Goal: Register for event/course

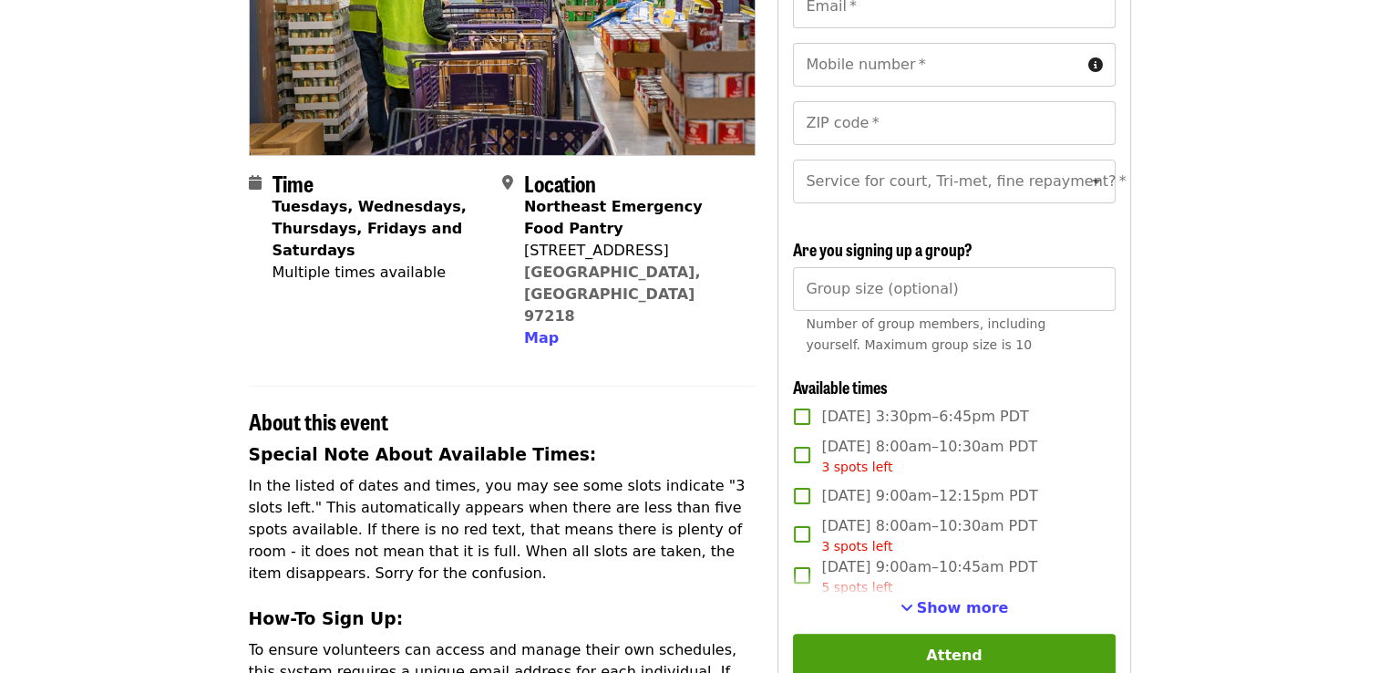
scroll to position [287, 0]
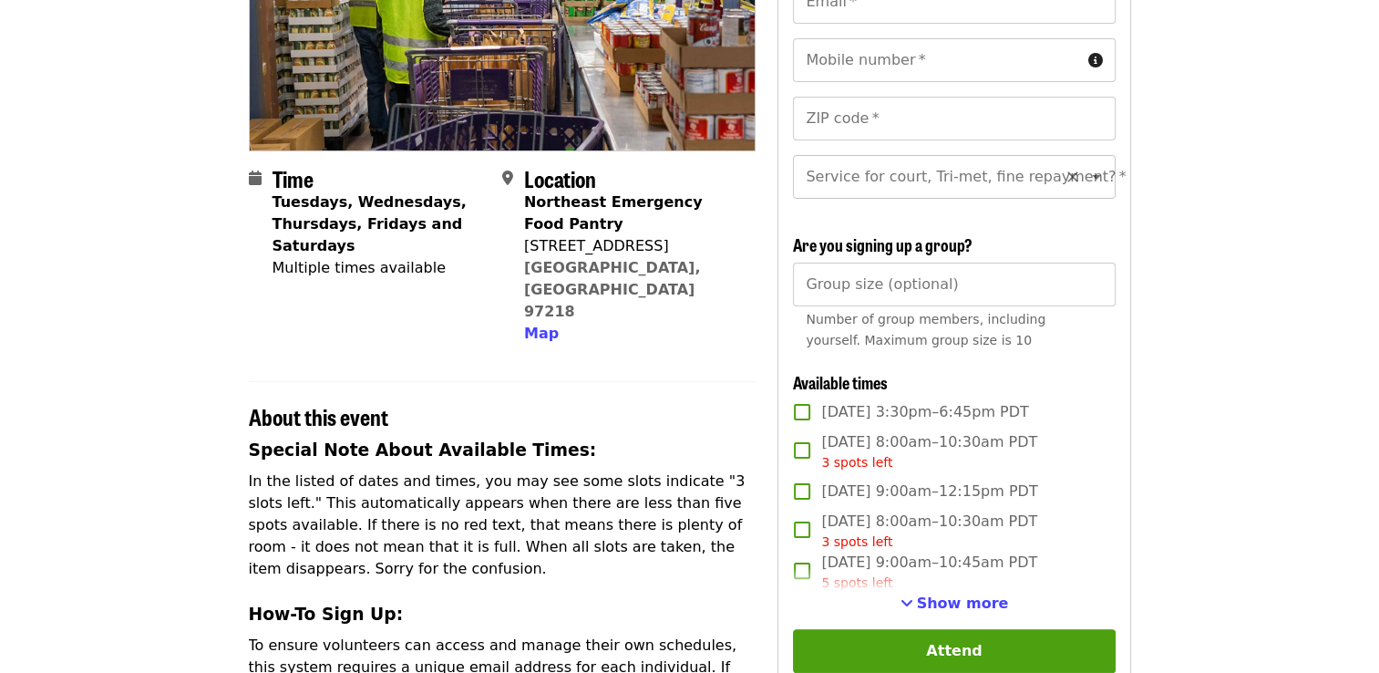
click at [1084, 176] on button "Open" at bounding box center [1097, 177] width 26 height 26
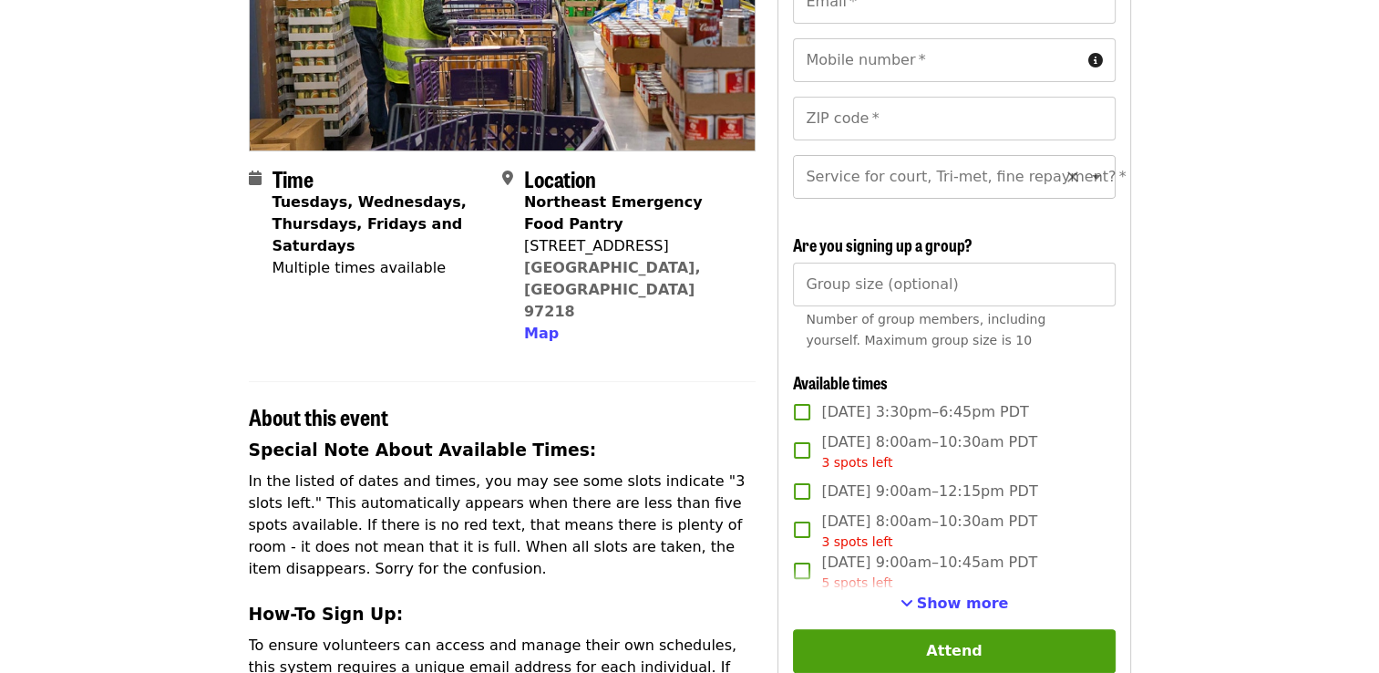
click at [1086, 180] on icon "Open" at bounding box center [1097, 177] width 22 height 22
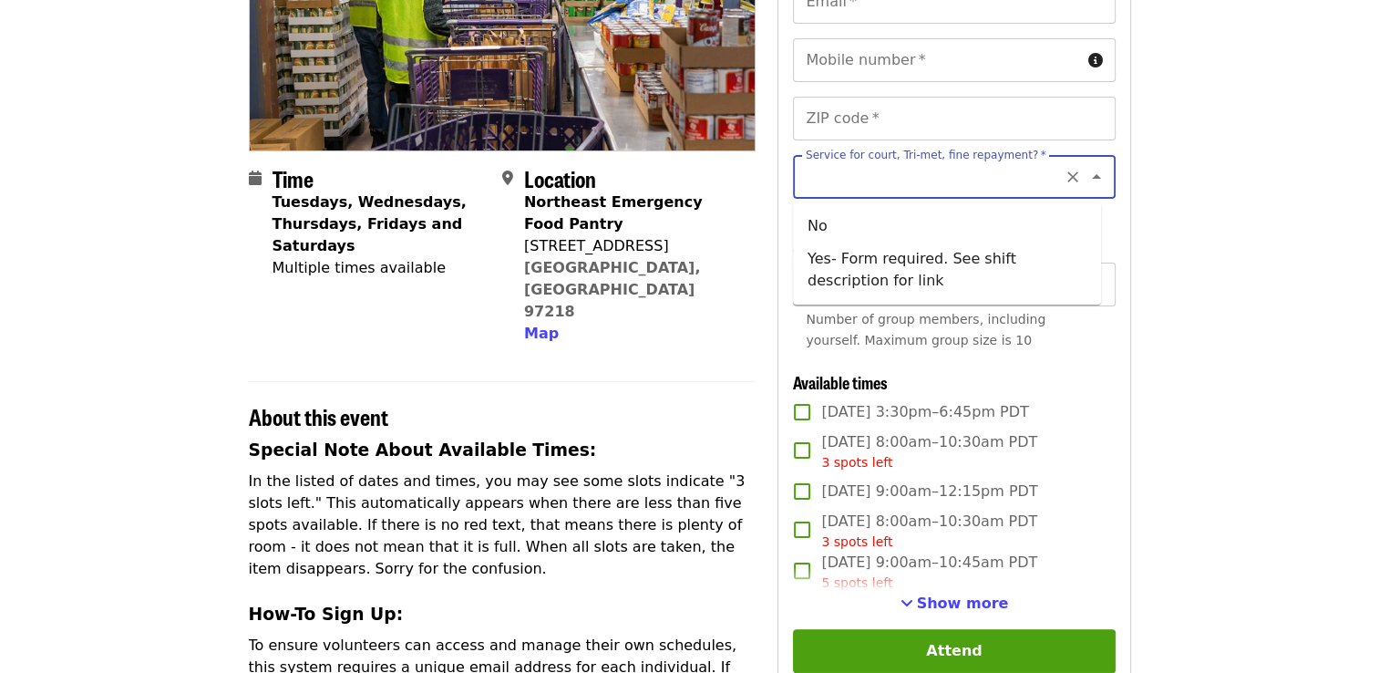
click at [1039, 262] on li "Yes- Form required. See shift description for link" at bounding box center [947, 269] width 308 height 55
type input "**********"
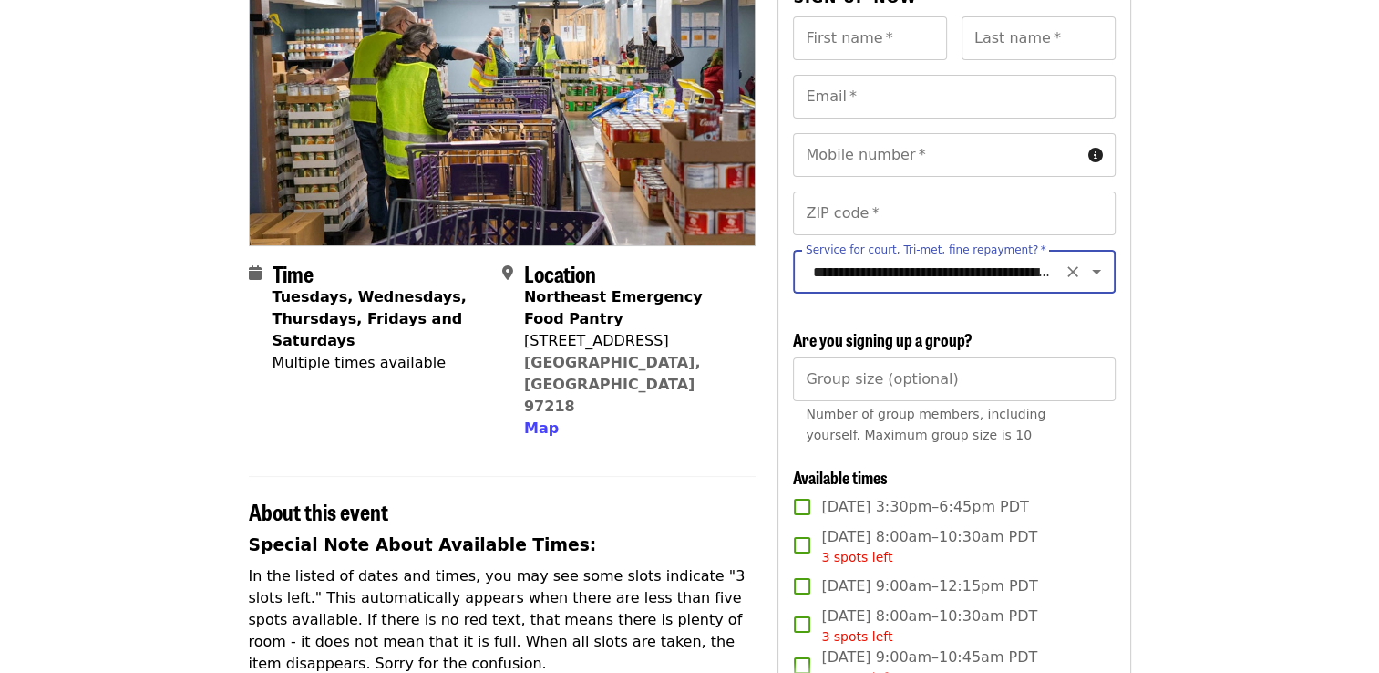
scroll to position [170, 0]
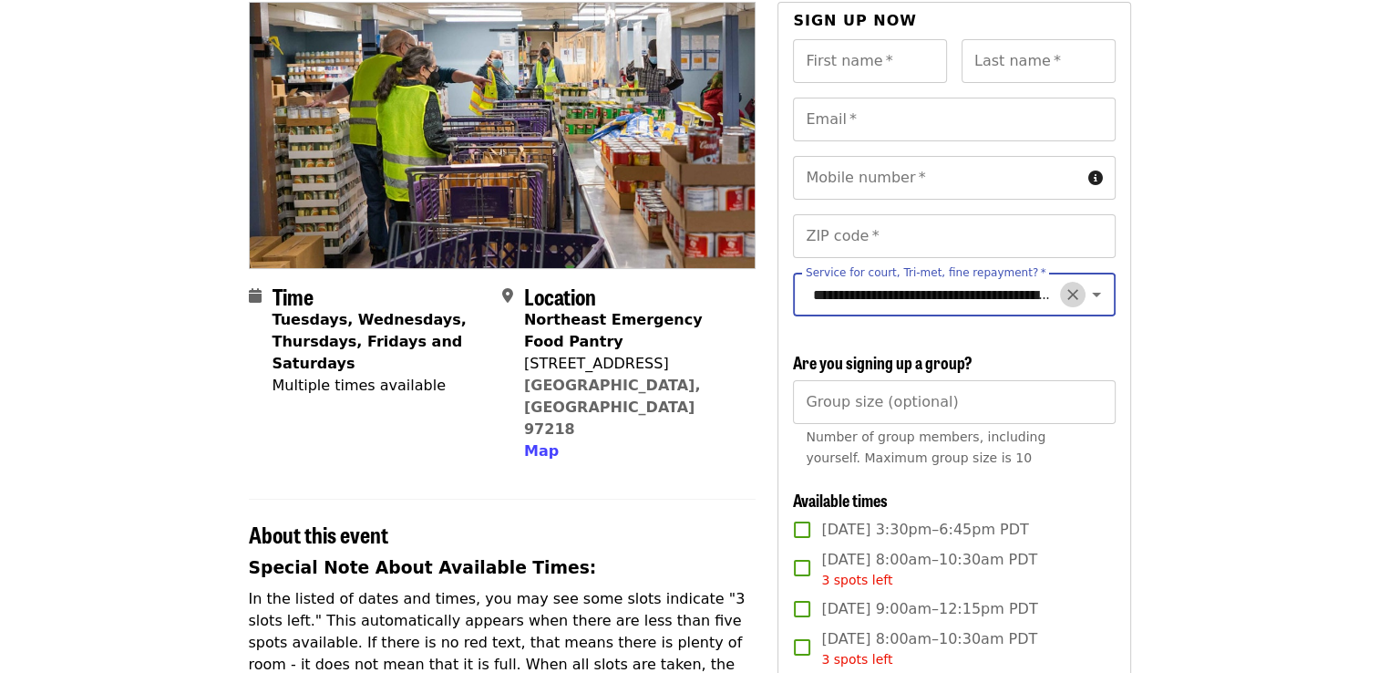
click at [1064, 294] on icon "Clear" at bounding box center [1073, 294] width 18 height 18
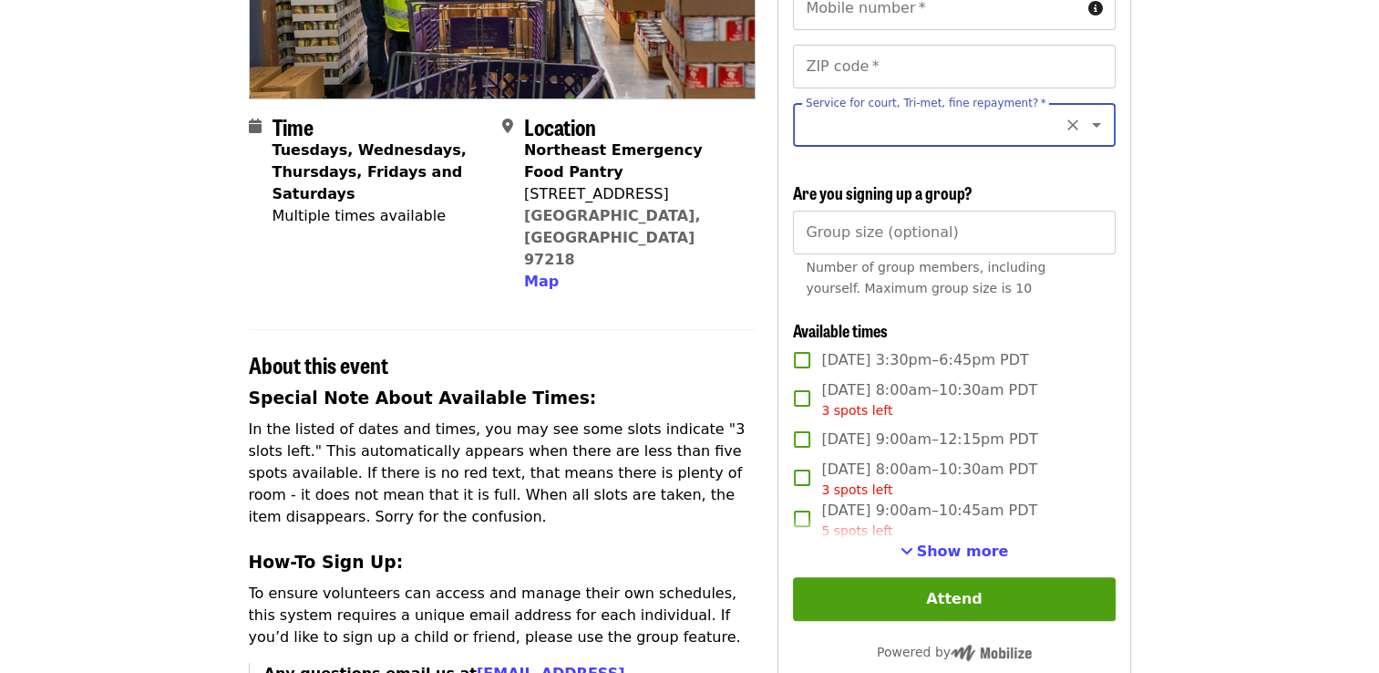
scroll to position [340, 0]
click at [963, 128] on input "Service for court, Tri-met, fine repayment?   *" at bounding box center [932, 124] width 248 height 35
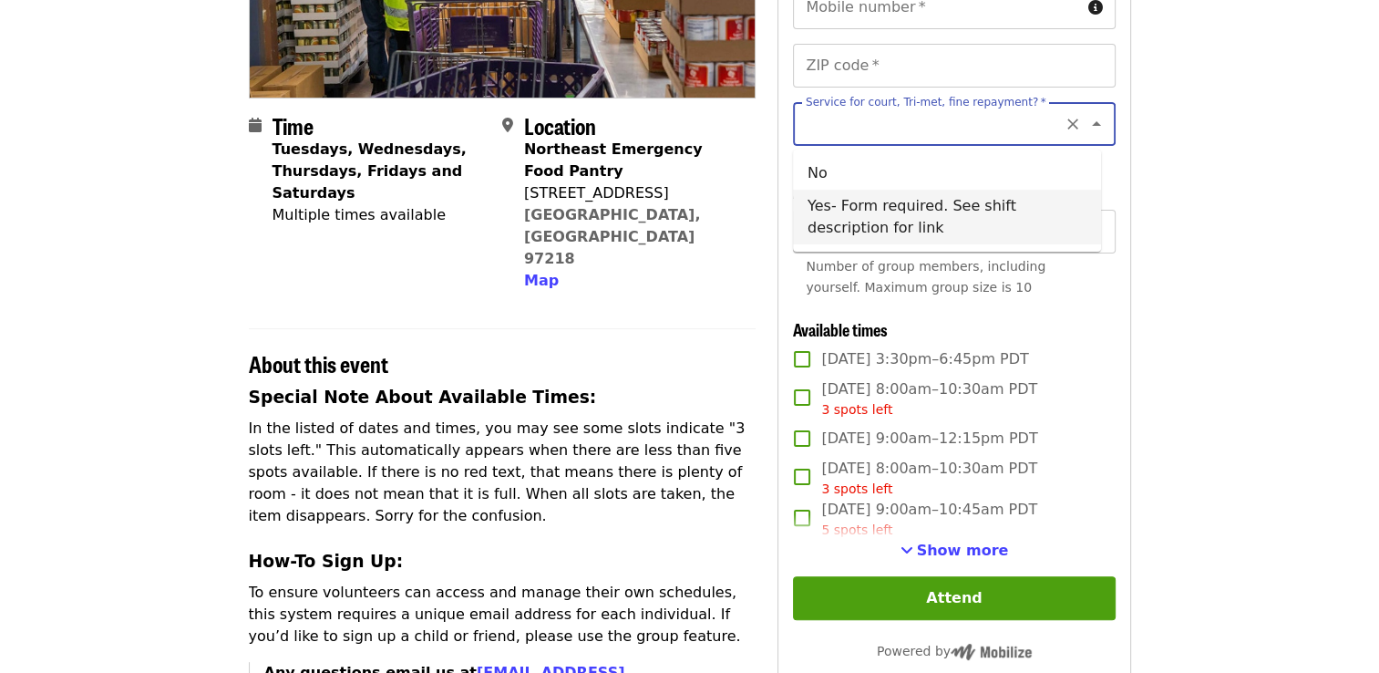
click at [933, 216] on li "Yes- Form required. See shift description for link" at bounding box center [947, 217] width 308 height 55
type input "**********"
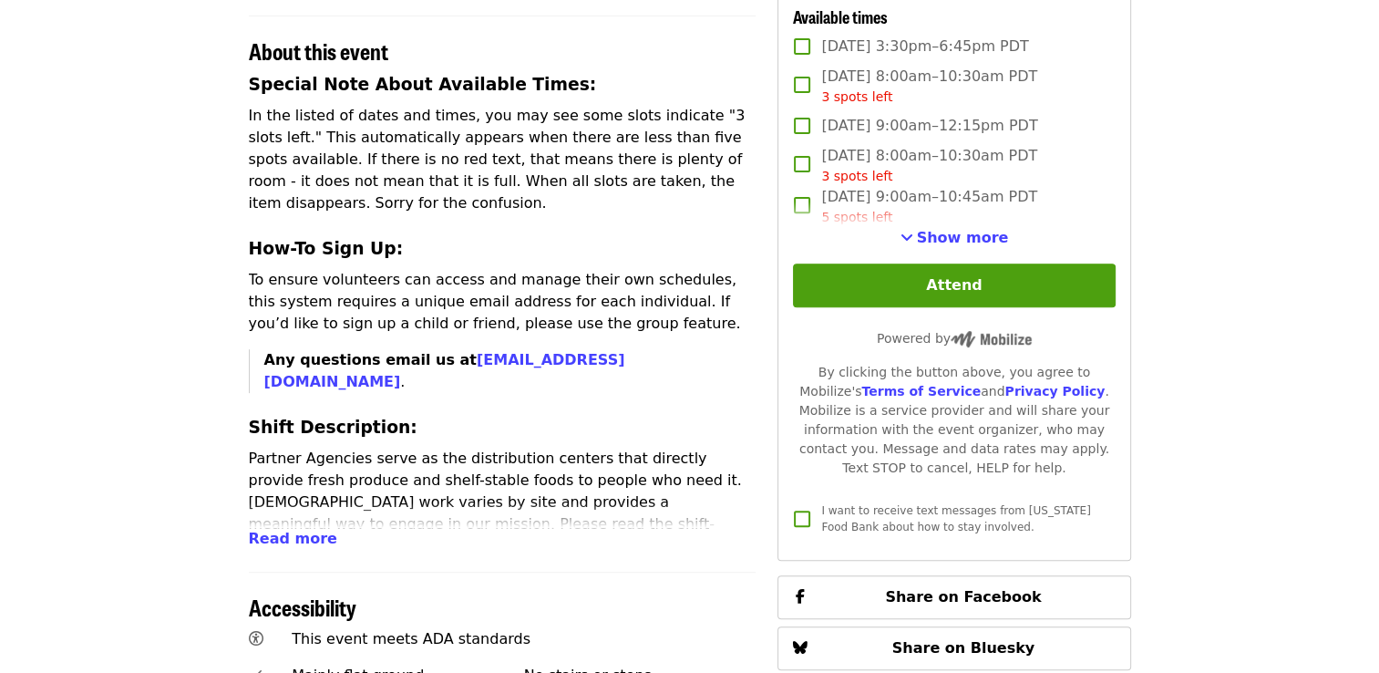
scroll to position [659, 0]
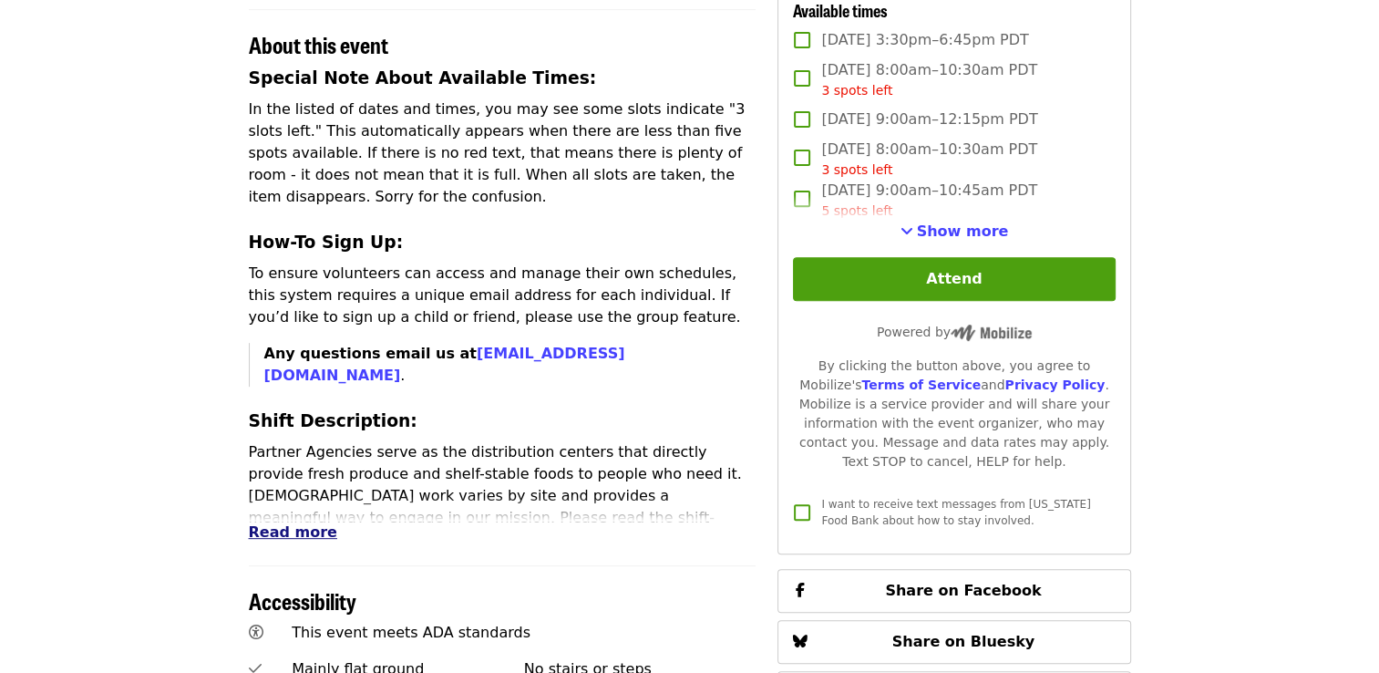
click at [282, 523] on span "Read more" at bounding box center [293, 531] width 88 height 17
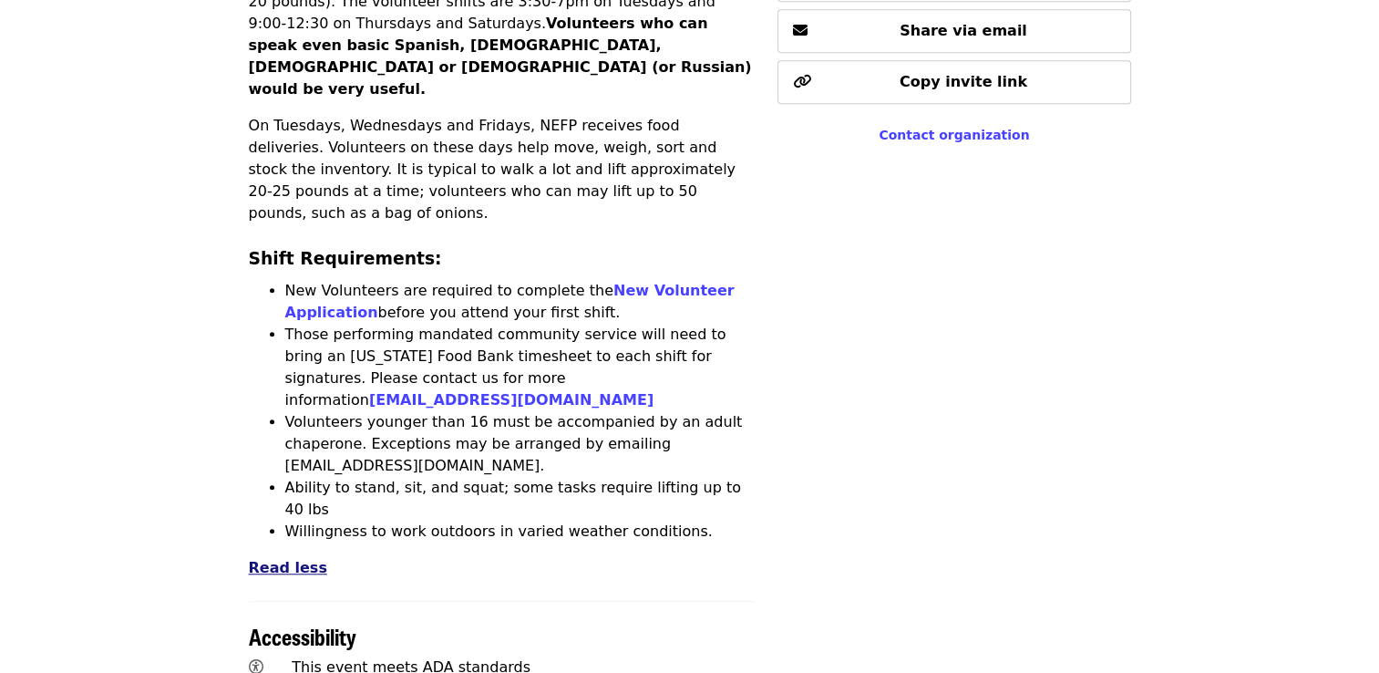
scroll to position [1310, 0]
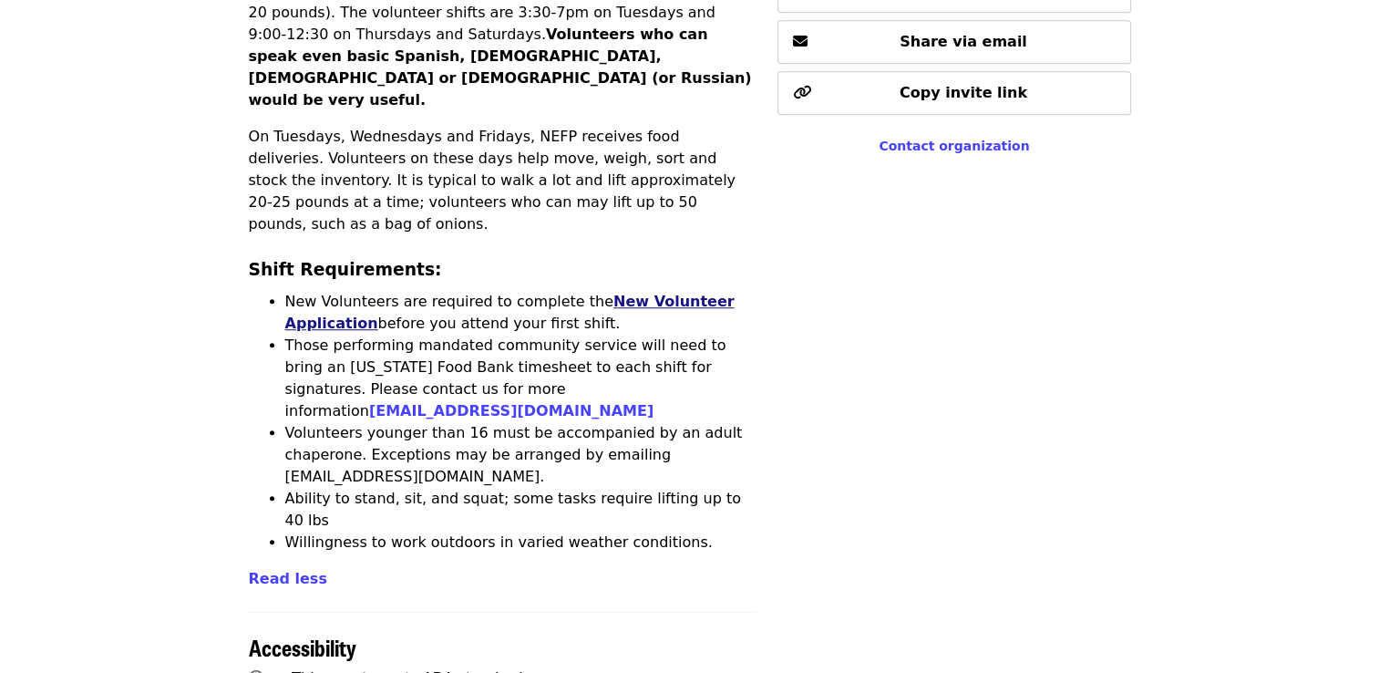
click at [314, 293] on link "New Volunteer Application" at bounding box center [509, 312] width 449 height 39
